Goal: Navigation & Orientation: Understand site structure

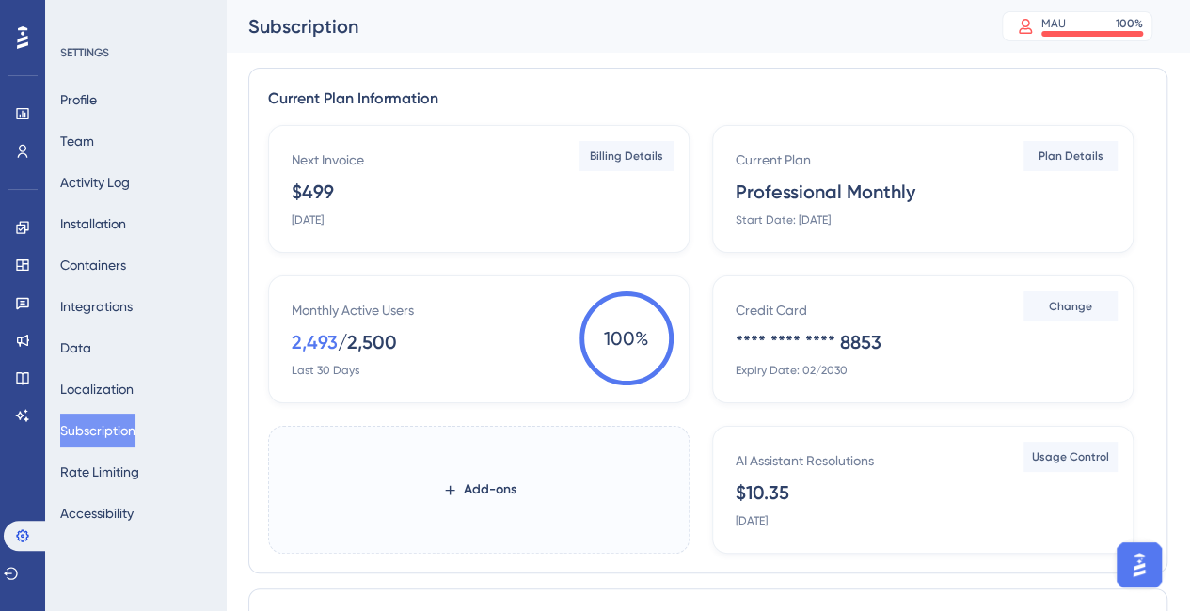
click at [25, 44] on icon at bounding box center [22, 37] width 11 height 23
click at [17, 118] on icon at bounding box center [22, 113] width 12 height 11
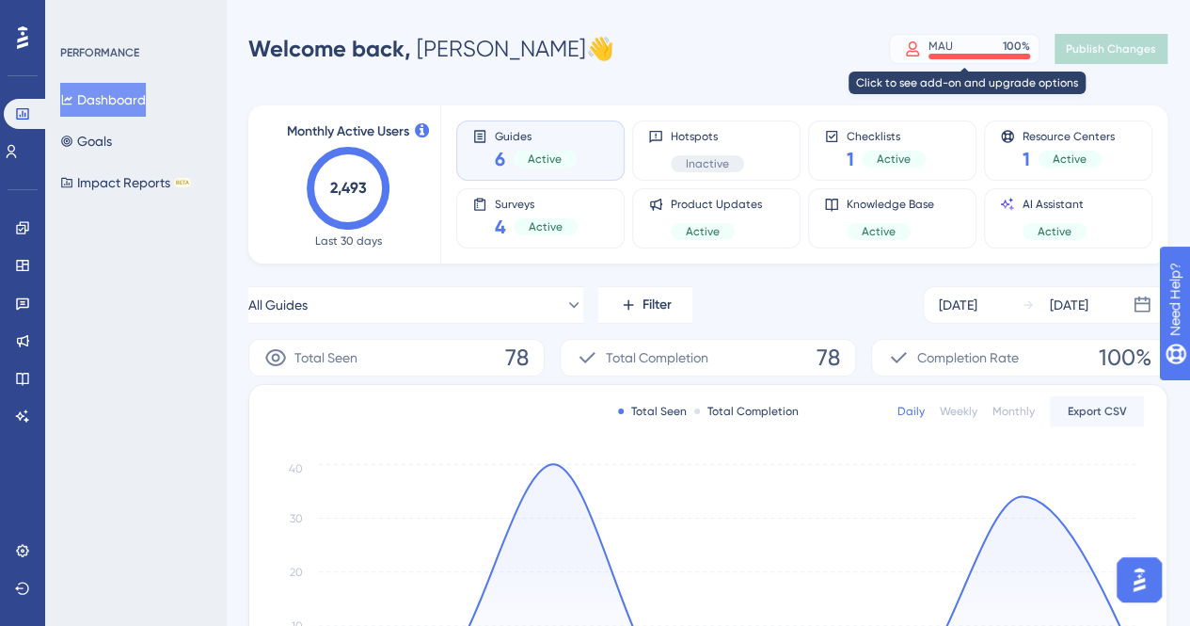
click at [975, 44] on div "MAU 100 %" at bounding box center [979, 46] width 102 height 15
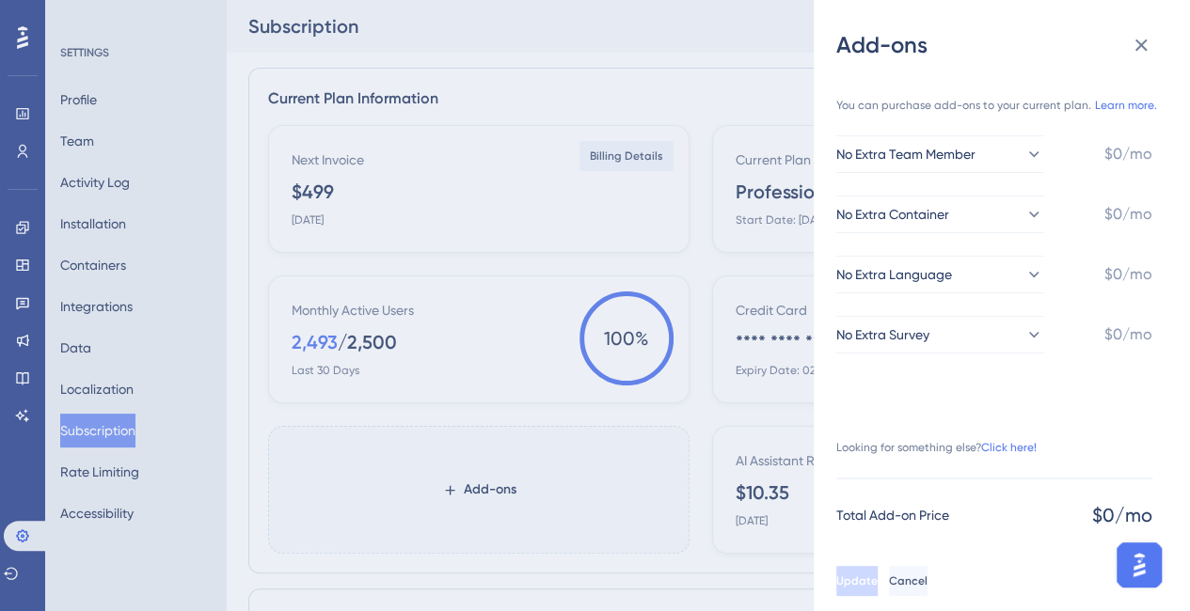
click at [704, 68] on div "Add-ons You can purchase add-ons to your current plan. Learn more. No Extra Tea…" at bounding box center [595, 305] width 1190 height 611
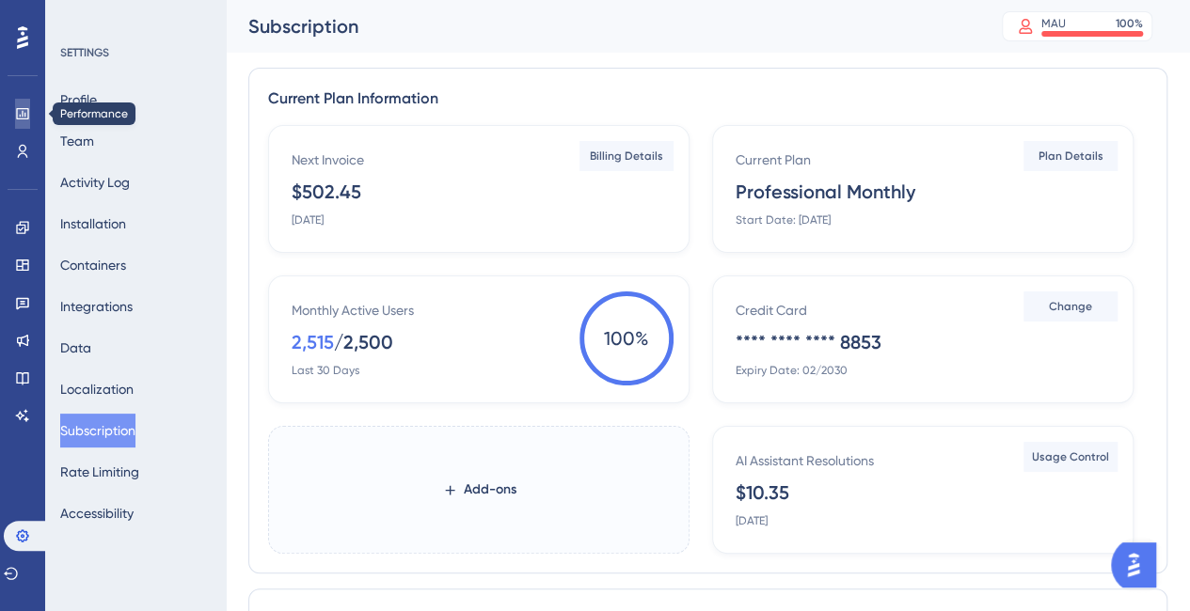
click at [15, 117] on icon at bounding box center [22, 113] width 15 height 15
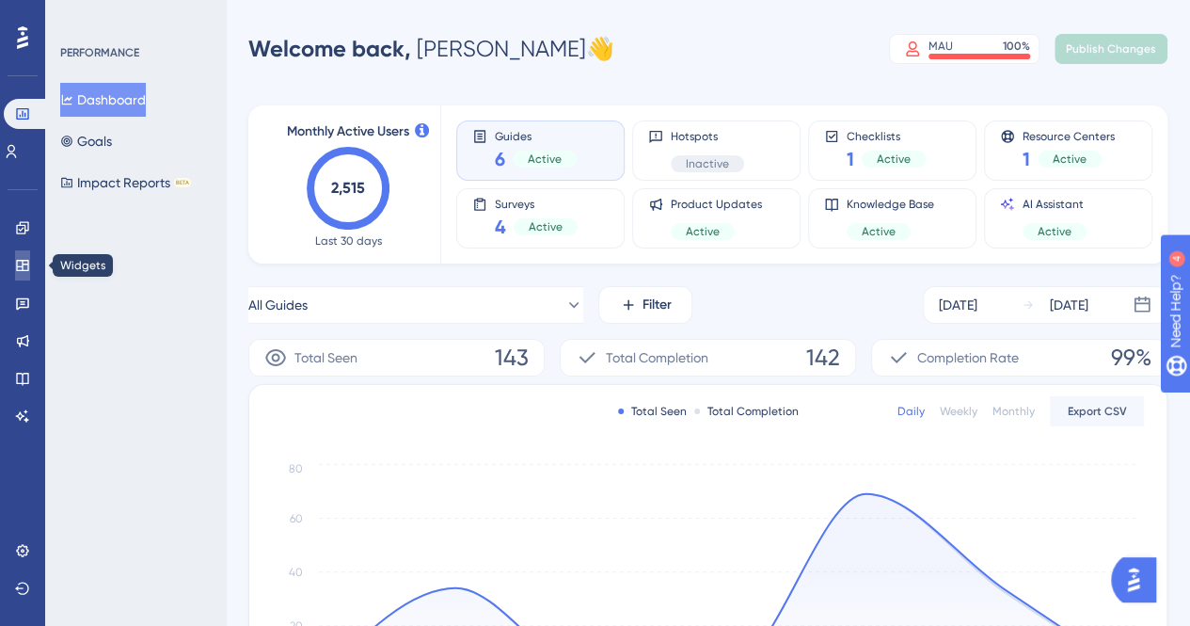
click at [27, 259] on icon at bounding box center [22, 265] width 15 height 15
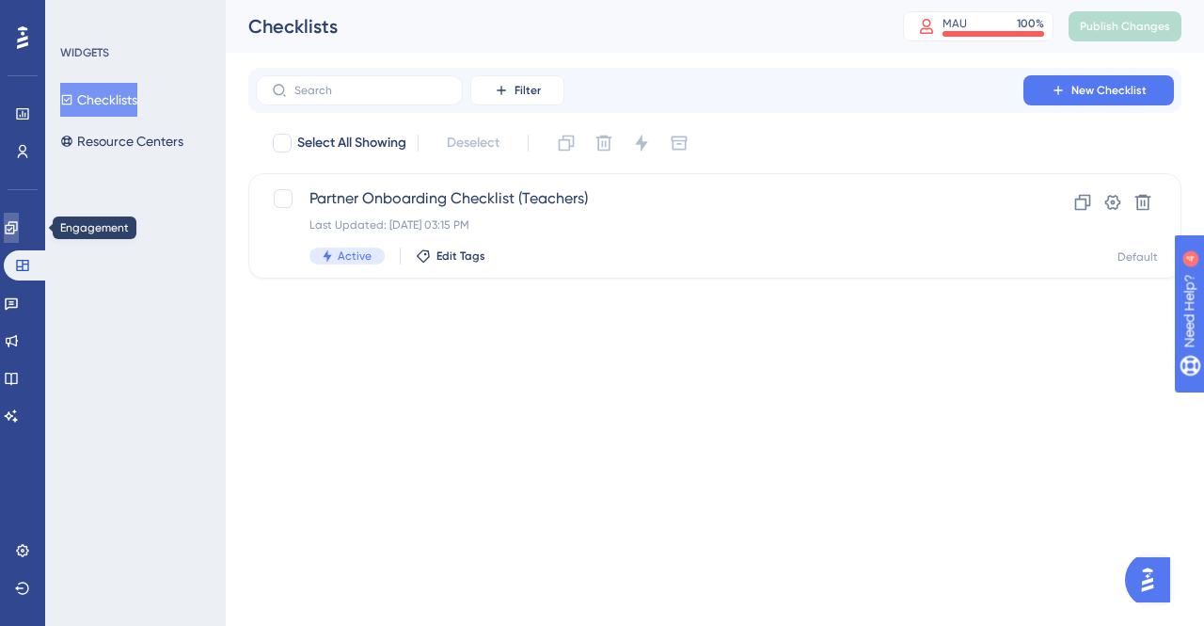
click at [17, 227] on icon at bounding box center [11, 227] width 12 height 12
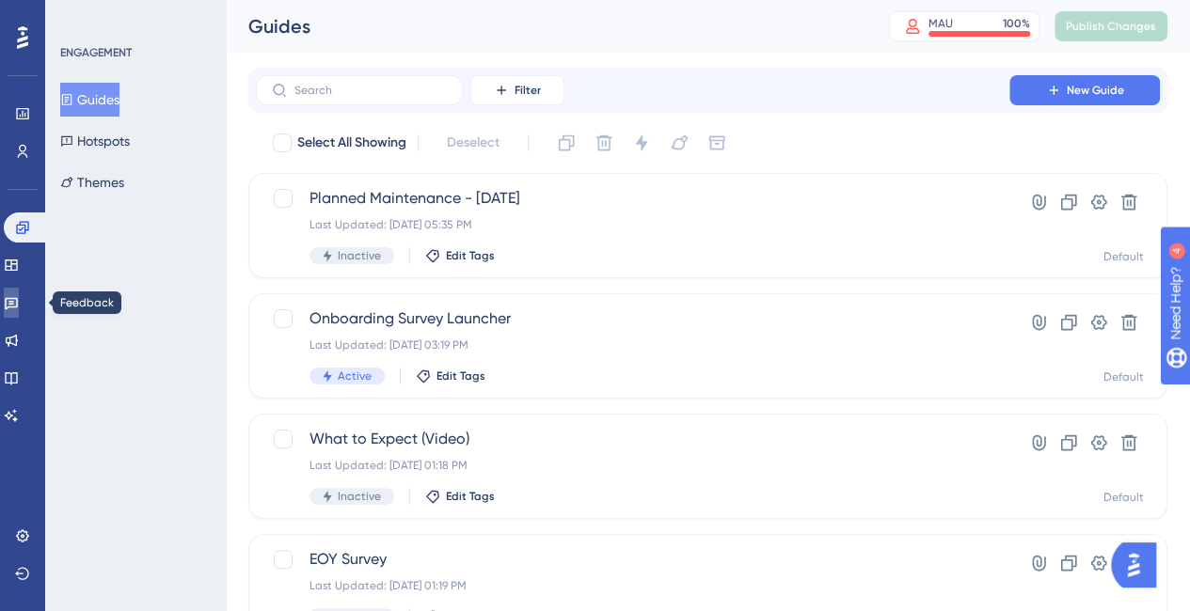
click at [19, 306] on icon at bounding box center [11, 302] width 15 height 15
